Goal: Task Accomplishment & Management: Use online tool/utility

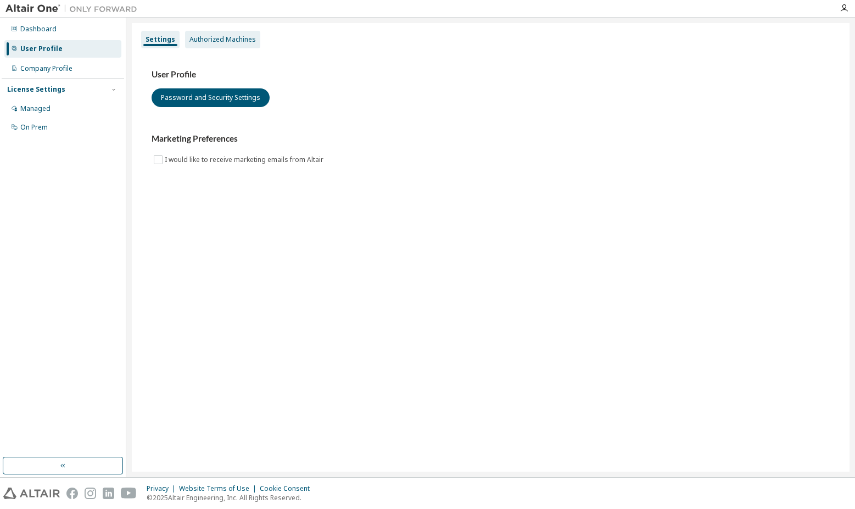
click at [203, 43] on div "Authorized Machines" at bounding box center [222, 39] width 66 height 9
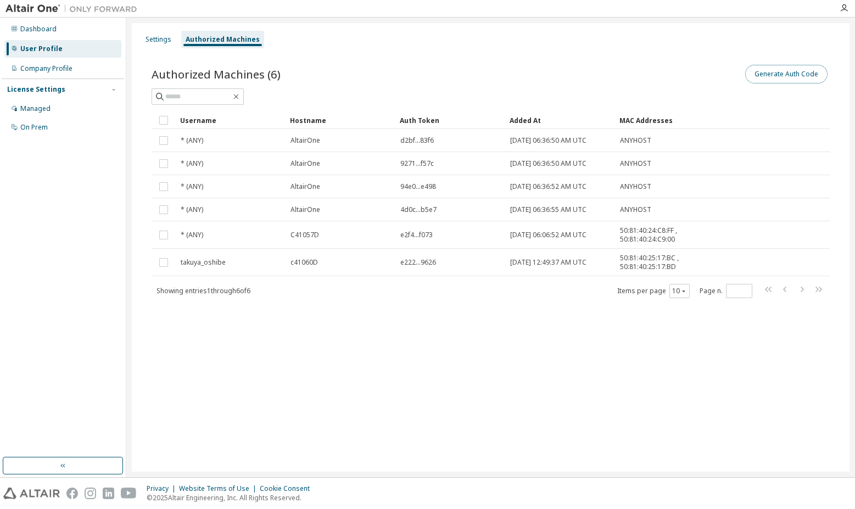
click at [787, 77] on button "Generate Auth Code" at bounding box center [786, 74] width 82 height 19
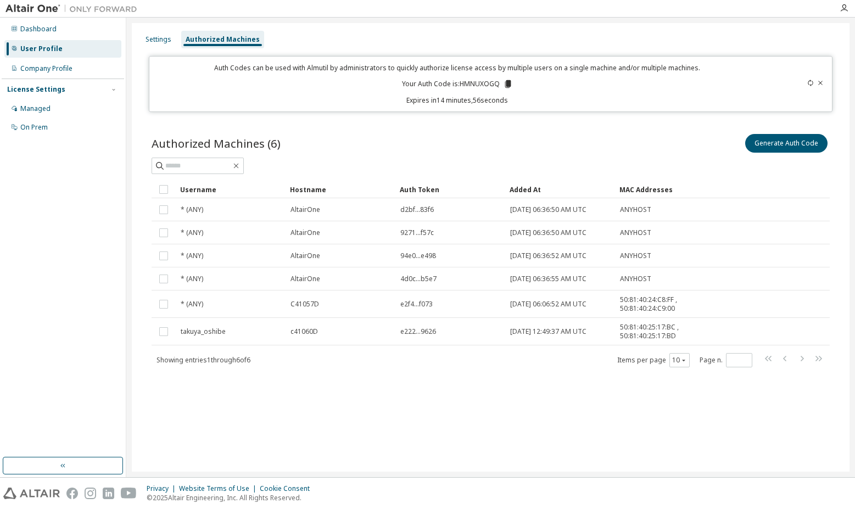
drag, startPoint x: 499, startPoint y: 86, endPoint x: 466, endPoint y: 90, distance: 33.2
click at [466, 90] on div "Auth Codes can be used with Almutil by administrators to quickly authorize lice…" at bounding box center [457, 84] width 602 height 42
drag, startPoint x: 497, startPoint y: 87, endPoint x: 462, endPoint y: 88, distance: 35.7
click at [462, 88] on p "Your Auth Code is: HMNUXOGQ" at bounding box center [457, 84] width 111 height 10
copy p "HMNUXOGQ"
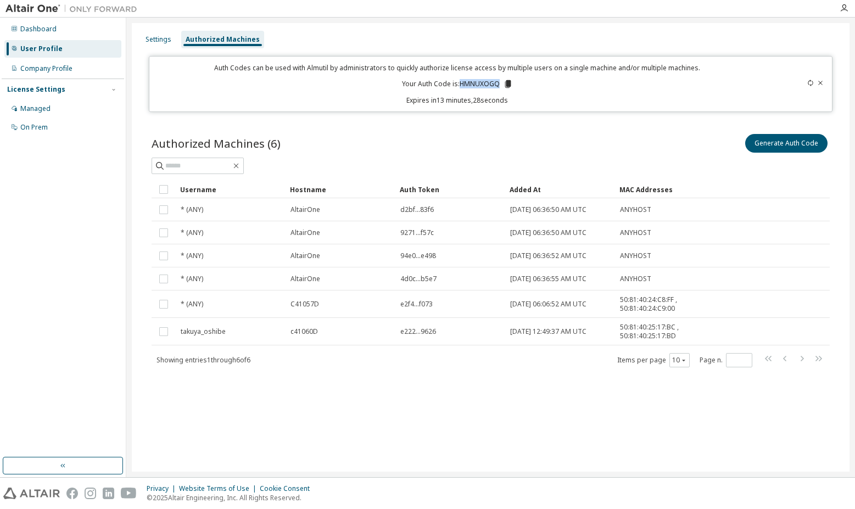
copy p "HMNUXOGQ"
click at [373, 401] on div "Settings Authorized Machines Auth Codes can be used with Almutil by administrat…" at bounding box center [491, 247] width 718 height 449
